Goal: Transaction & Acquisition: Purchase product/service

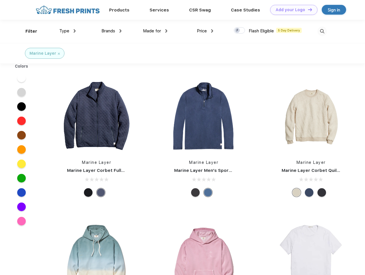
click at [292, 10] on link "Add your Logo Design Tool" at bounding box center [293, 10] width 47 height 10
click at [0, 0] on div "Design Tool" at bounding box center [0, 0] width 0 height 0
click at [308, 9] on link "Add your Logo Design Tool" at bounding box center [293, 10] width 47 height 10
click at [28, 31] on div "Filter" at bounding box center [32, 31] width 12 height 7
click at [68, 31] on span "Type" at bounding box center [64, 30] width 10 height 5
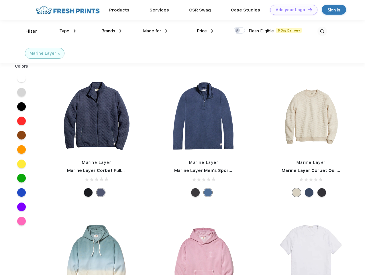
click at [112, 31] on span "Brands" at bounding box center [108, 30] width 14 height 5
click at [155, 31] on span "Made for" at bounding box center [152, 30] width 18 height 5
click at [205, 31] on span "Price" at bounding box center [202, 30] width 10 height 5
click at [240, 31] on div at bounding box center [239, 30] width 11 height 6
click at [238, 31] on input "checkbox" at bounding box center [236, 29] width 4 height 4
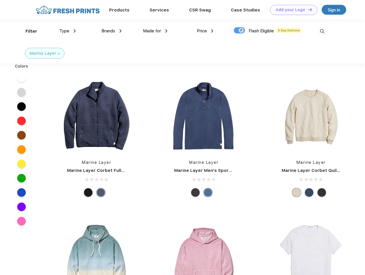
click at [322, 31] on img at bounding box center [322, 31] width 9 height 9
